Goal: Task Accomplishment & Management: Use online tool/utility

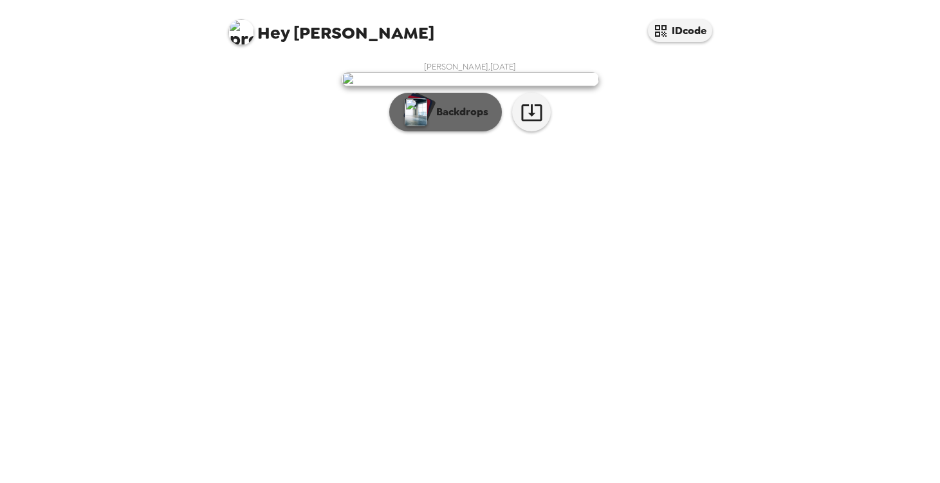
click at [429, 125] on div "button" at bounding box center [419, 109] width 30 height 32
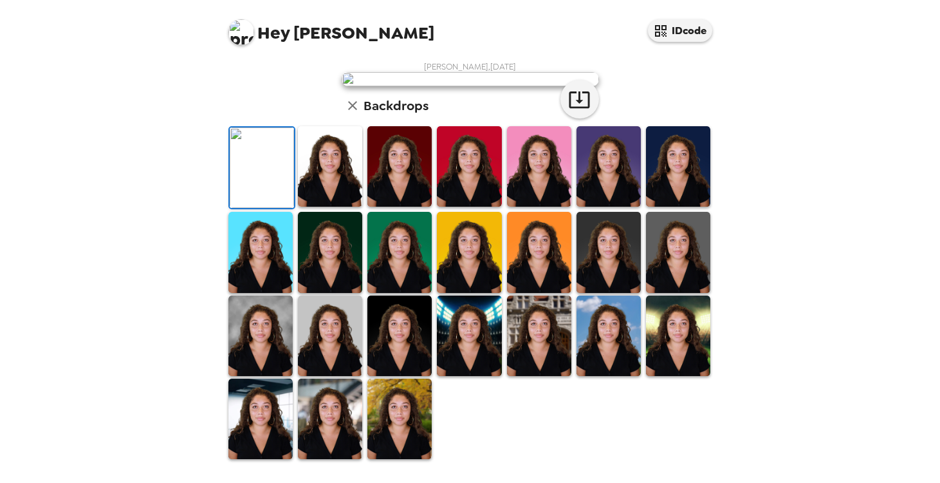
scroll to position [187, 0]
click at [337, 207] on img at bounding box center [330, 166] width 64 height 80
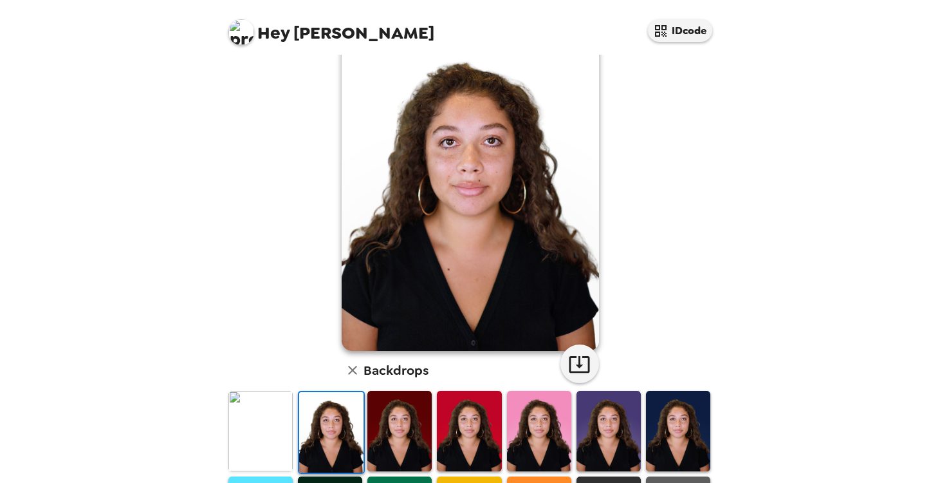
scroll to position [0, 0]
